Goal: Information Seeking & Learning: Find specific page/section

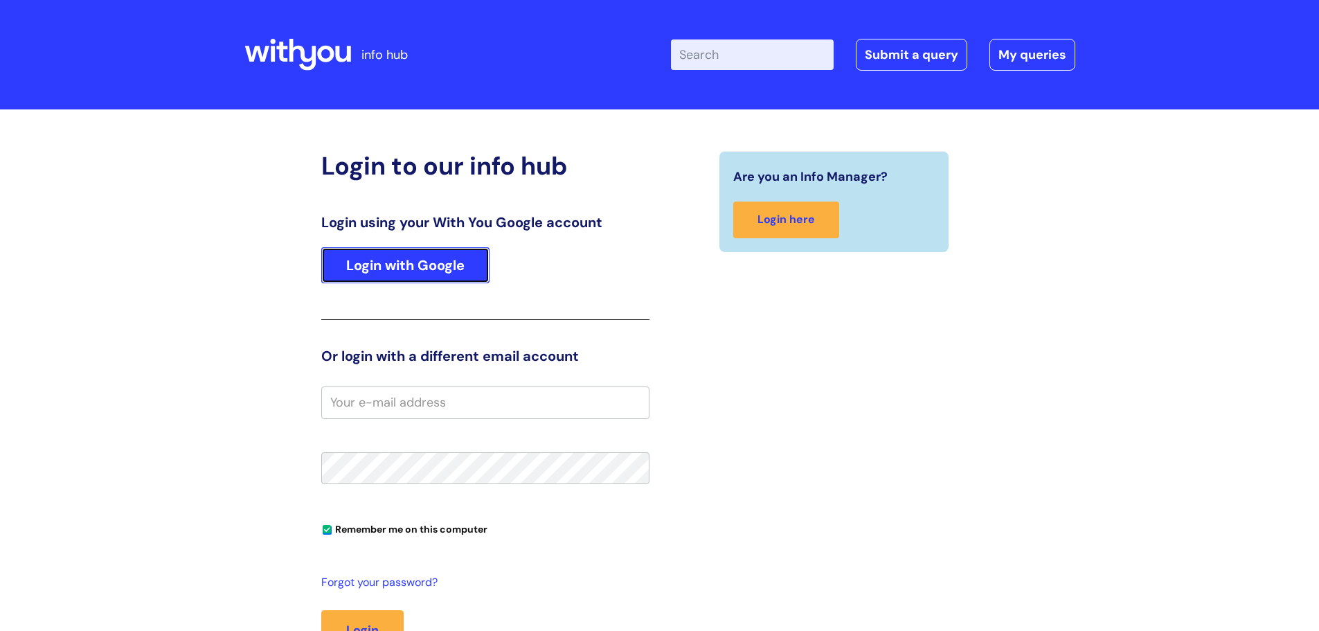
click at [379, 260] on link "Login with Google" at bounding box center [405, 265] width 168 height 36
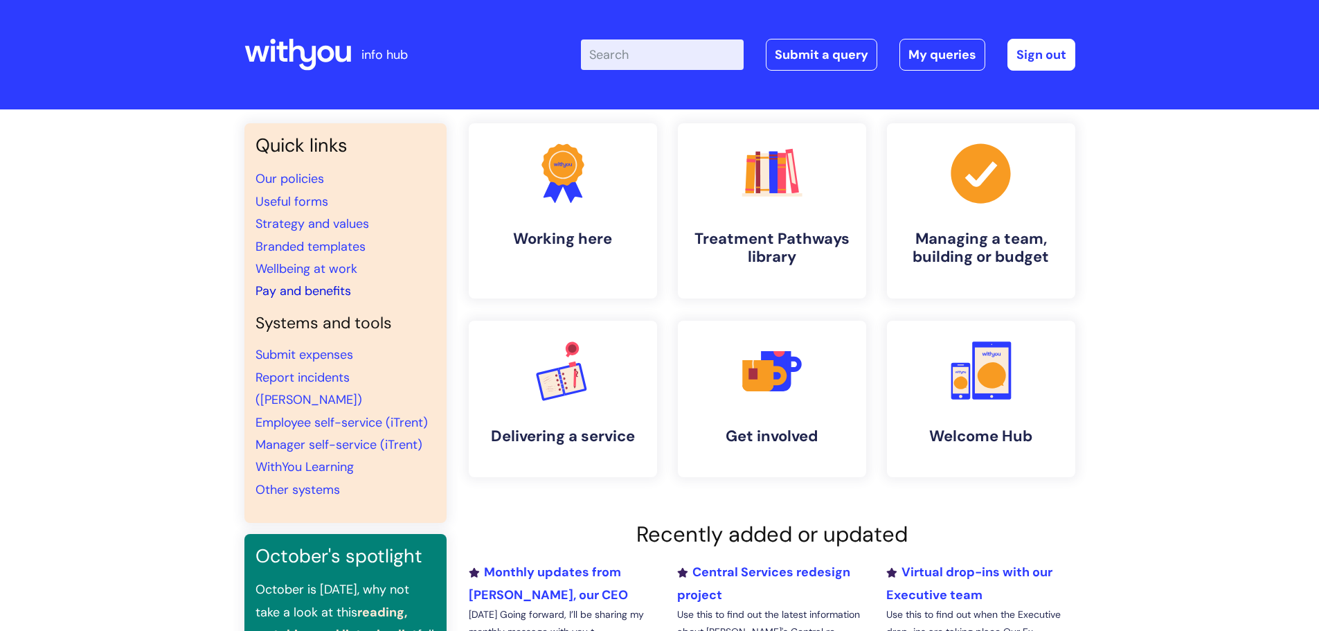
click at [311, 295] on link "Pay and benefits" at bounding box center [303, 290] width 96 height 17
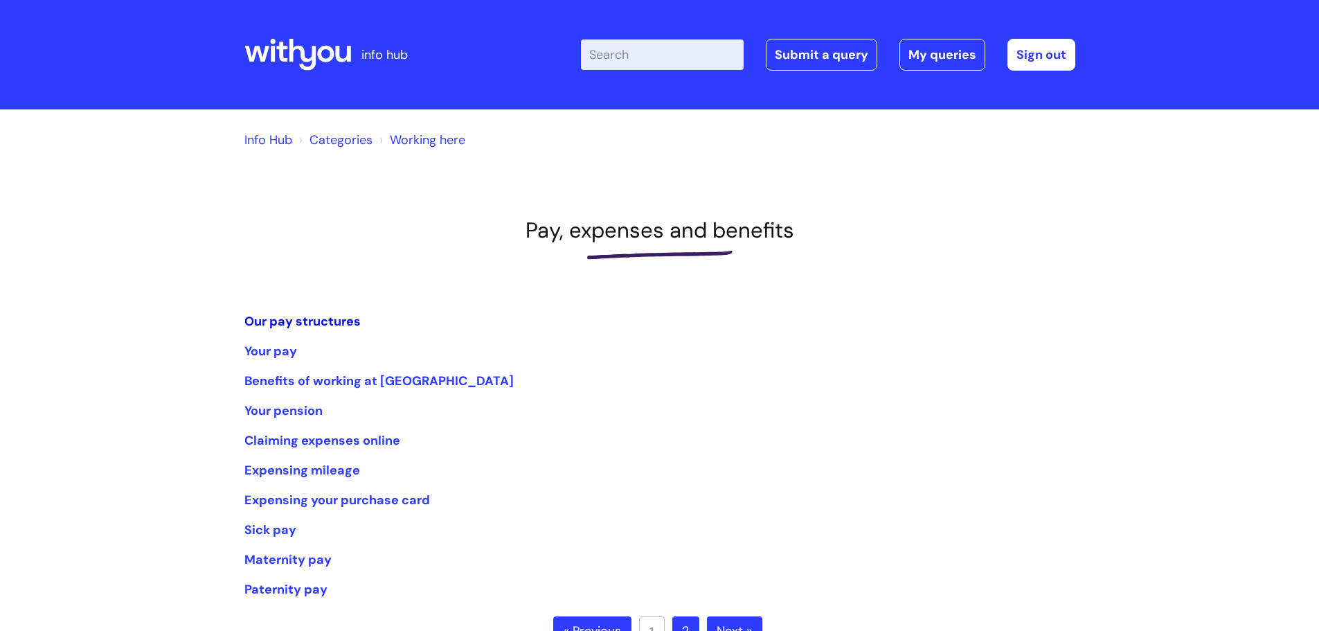
click at [314, 326] on link "Our pay structures" at bounding box center [302, 321] width 116 height 17
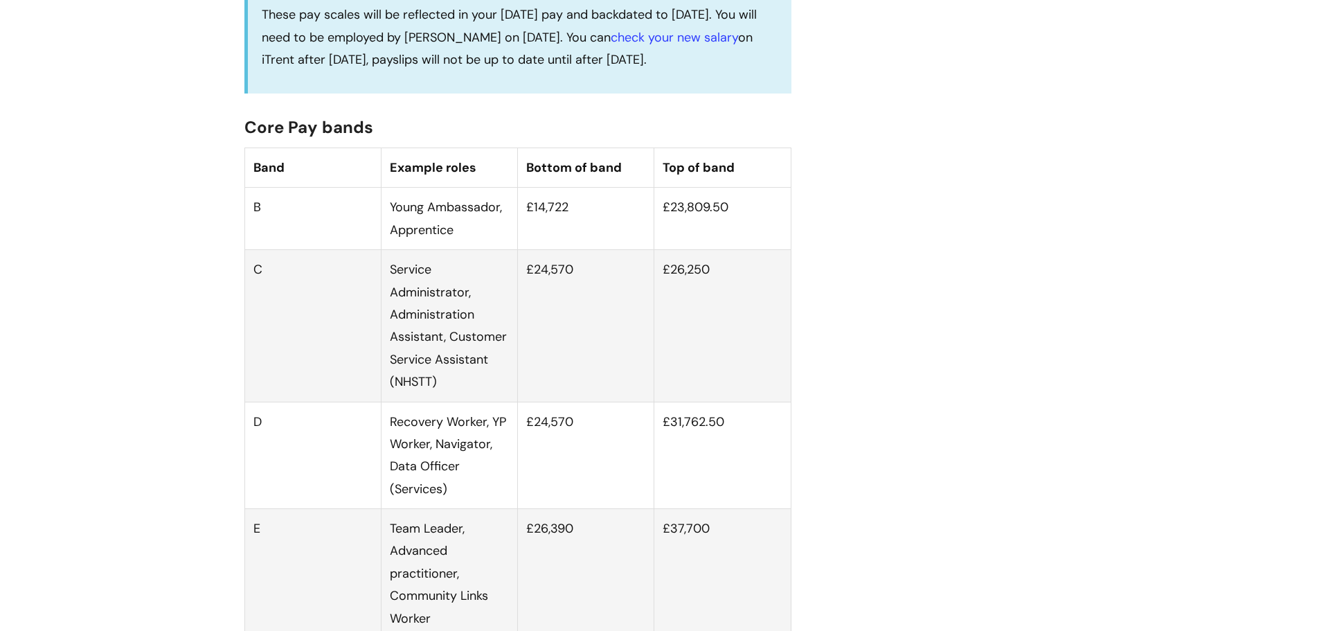
scroll to position [900, 0]
